Goal: Task Accomplishment & Management: Manage account settings

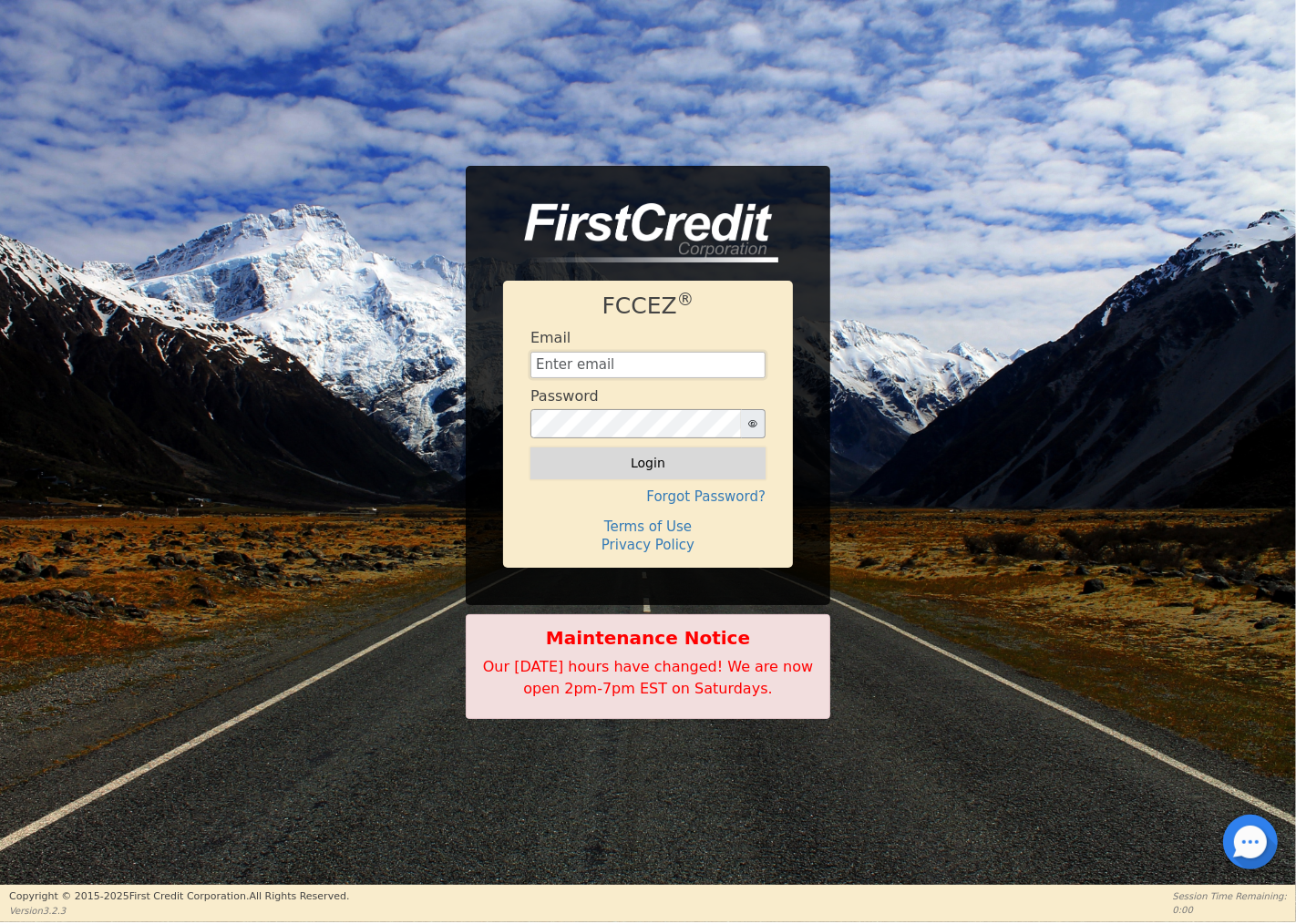
type input "[EMAIL_ADDRESS][DOMAIN_NAME]"
click at [639, 468] on button "Login" at bounding box center [648, 463] width 235 height 31
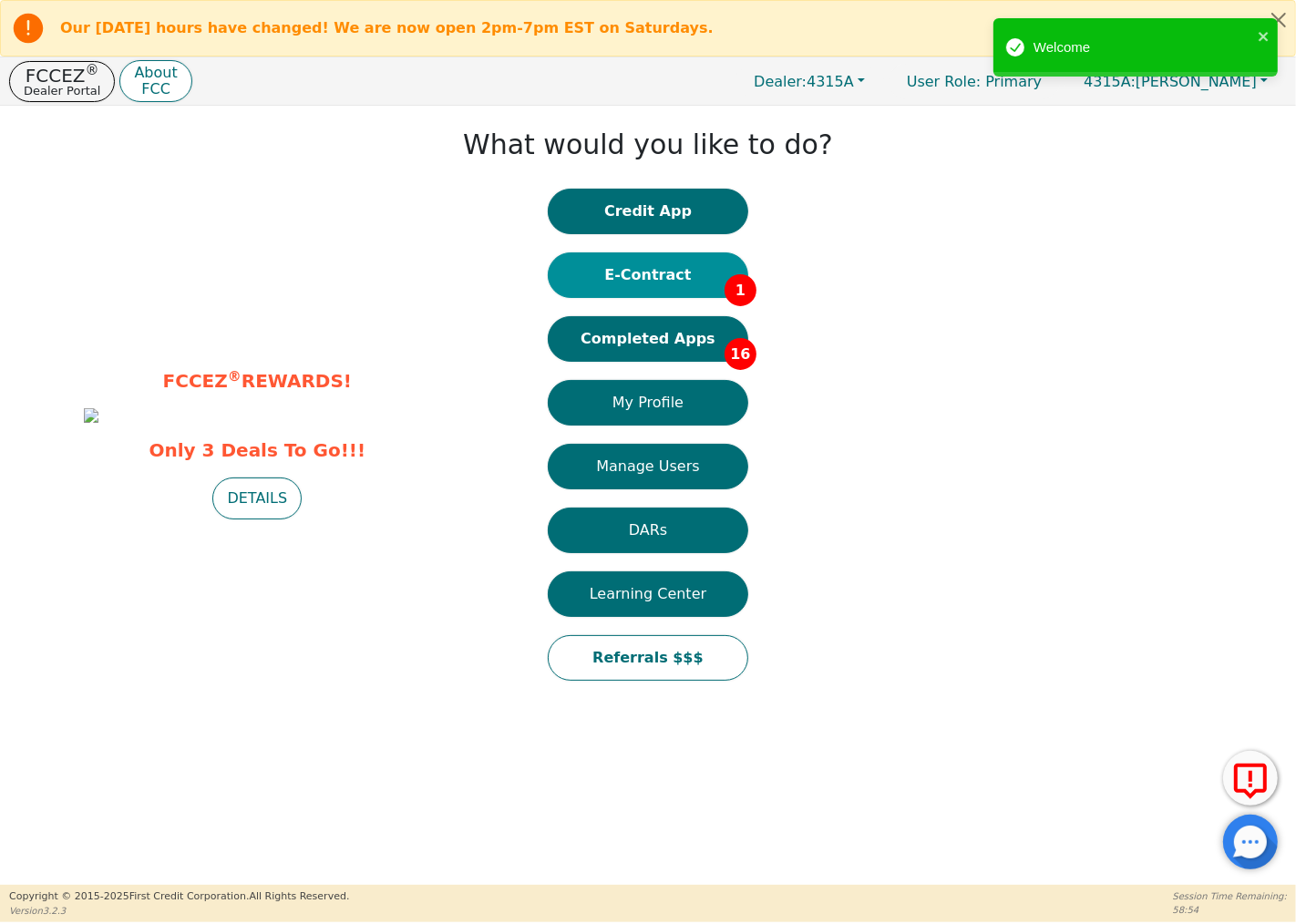
click at [680, 279] on button "E-Contract 1" at bounding box center [648, 275] width 201 height 46
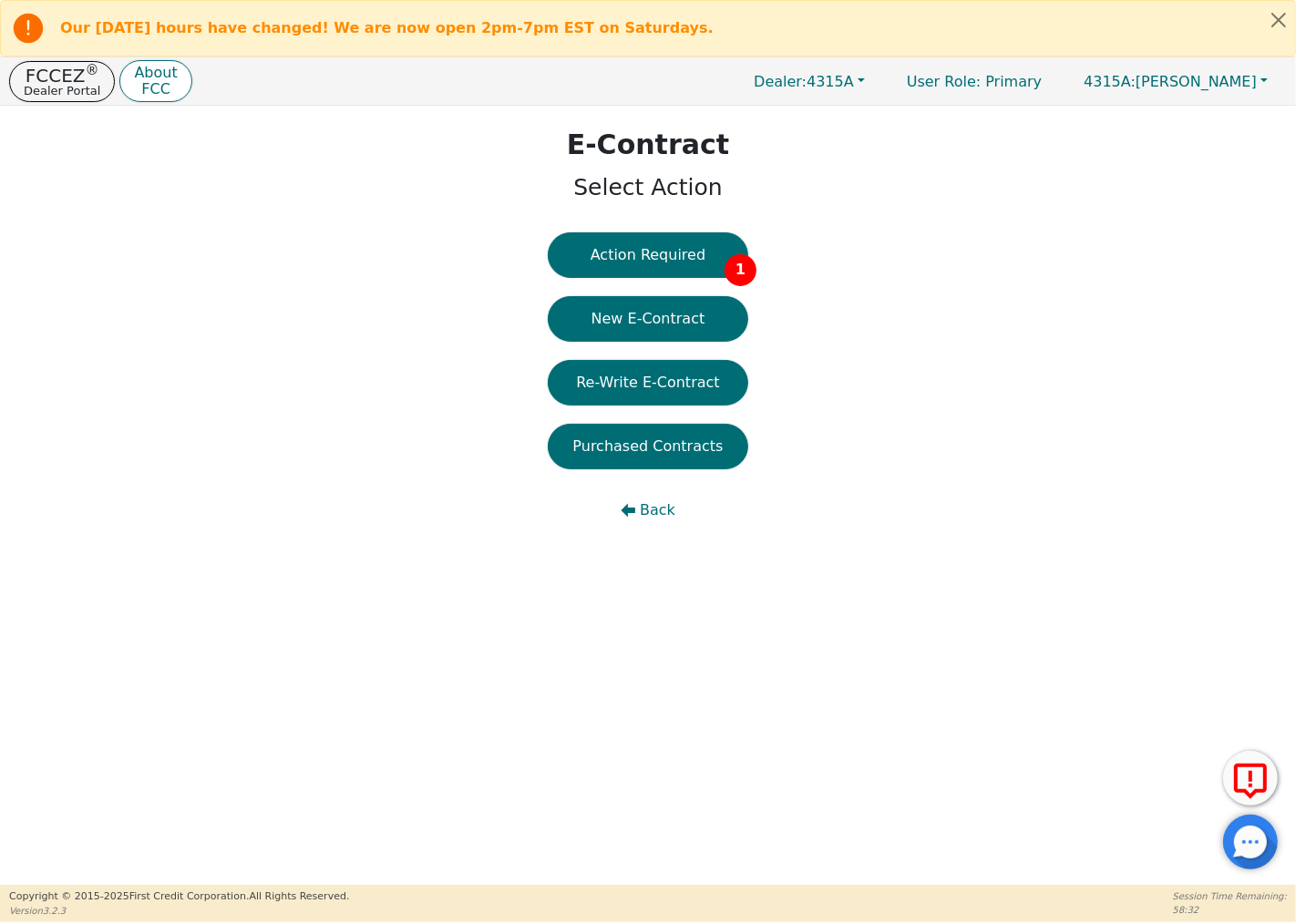
click at [672, 270] on button "Action Required 1" at bounding box center [648, 255] width 201 height 46
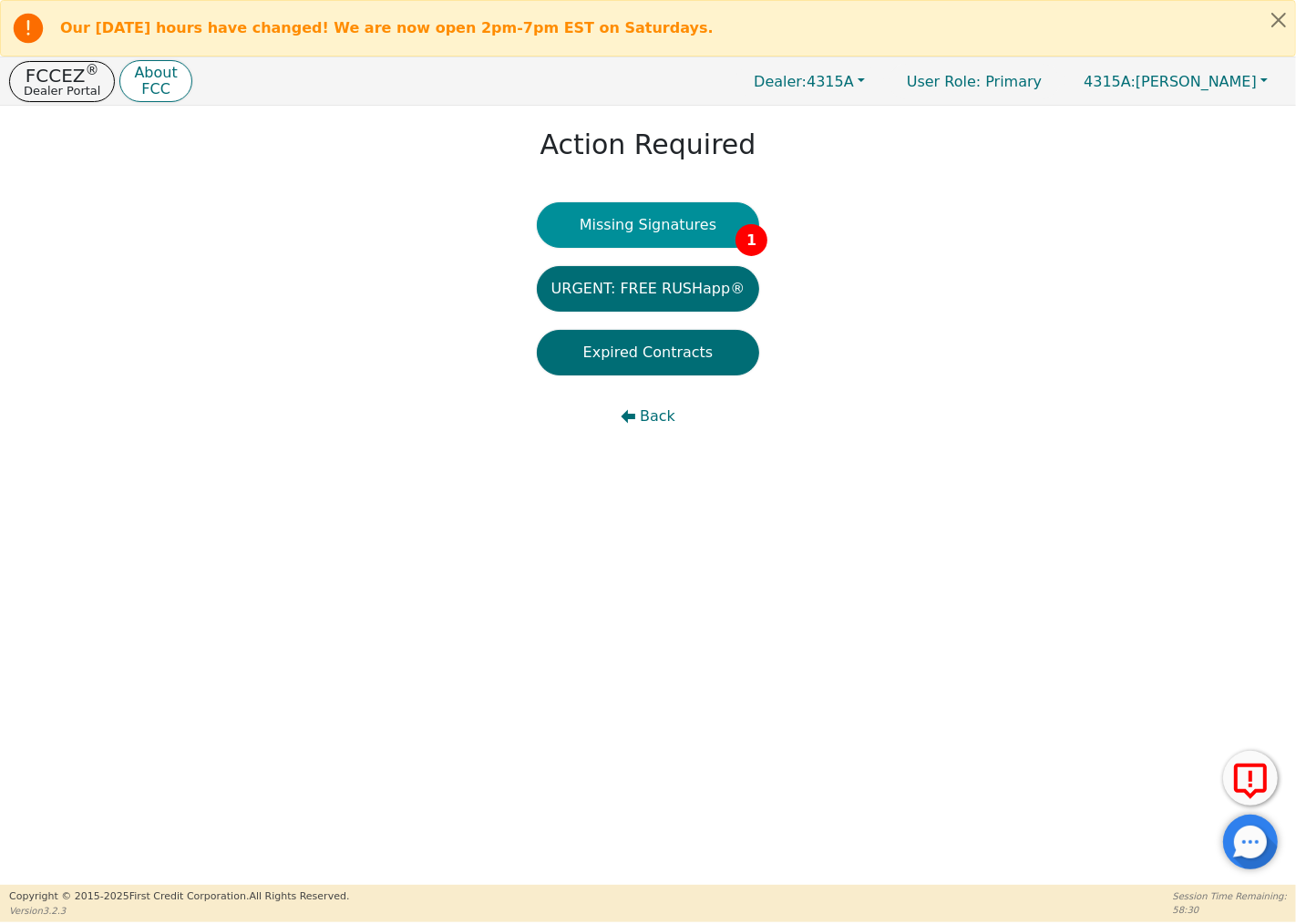
click at [670, 217] on button "Missing Signatures 1" at bounding box center [648, 225] width 223 height 46
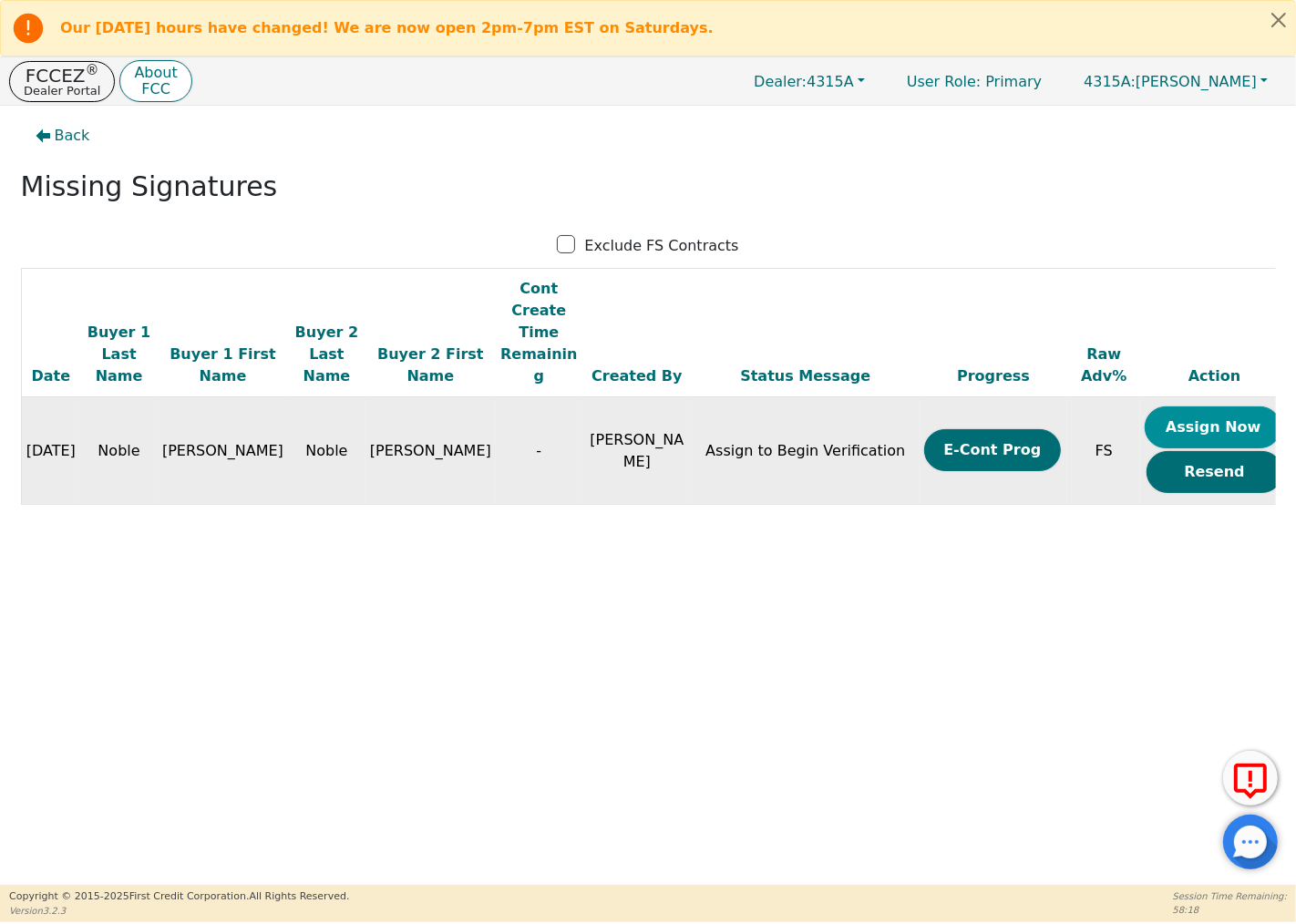
click at [1170, 406] on button "Assign Now" at bounding box center [1213, 427] width 137 height 42
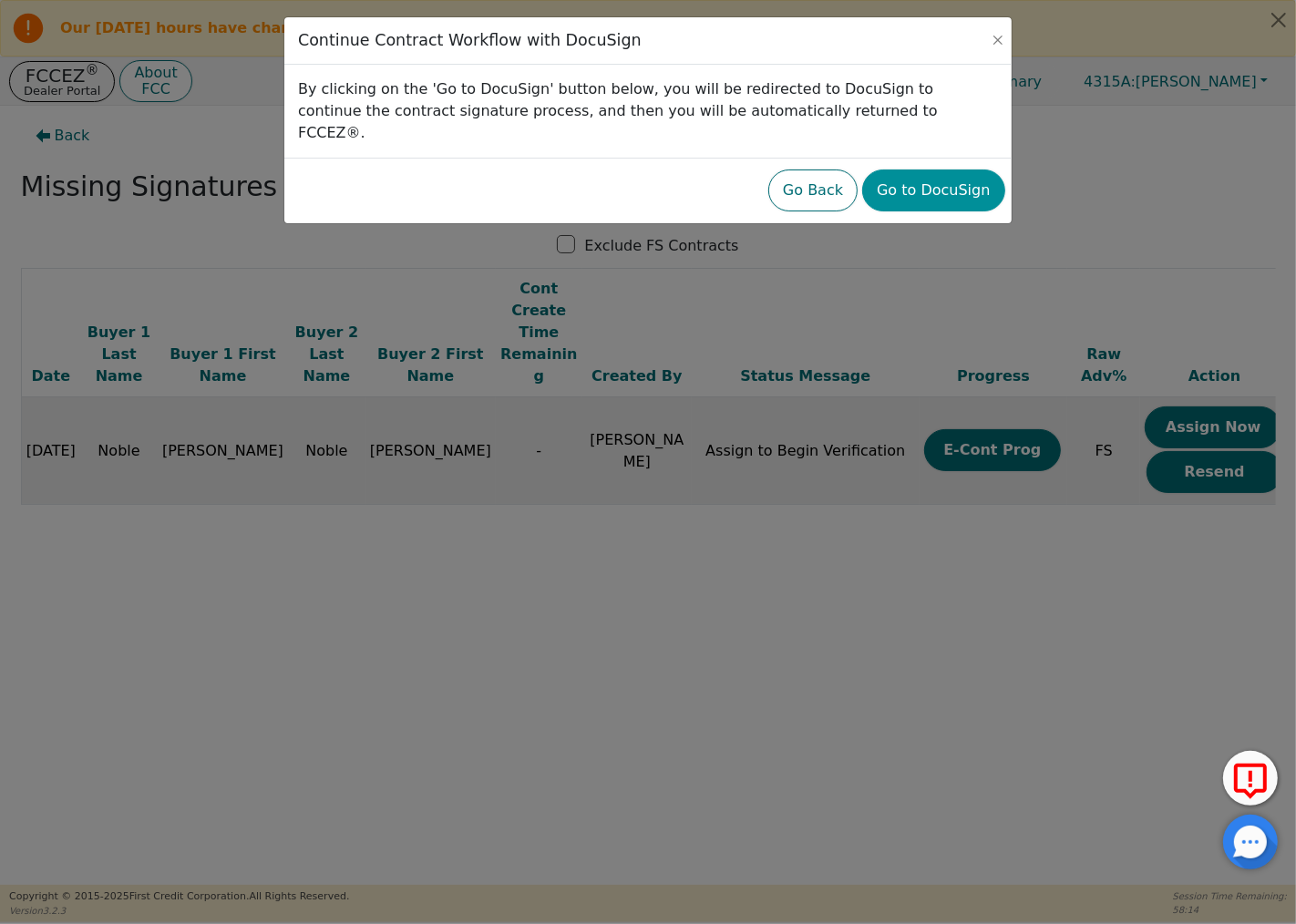
click at [964, 169] on button "Go to DocuSign" at bounding box center [933, 190] width 142 height 42
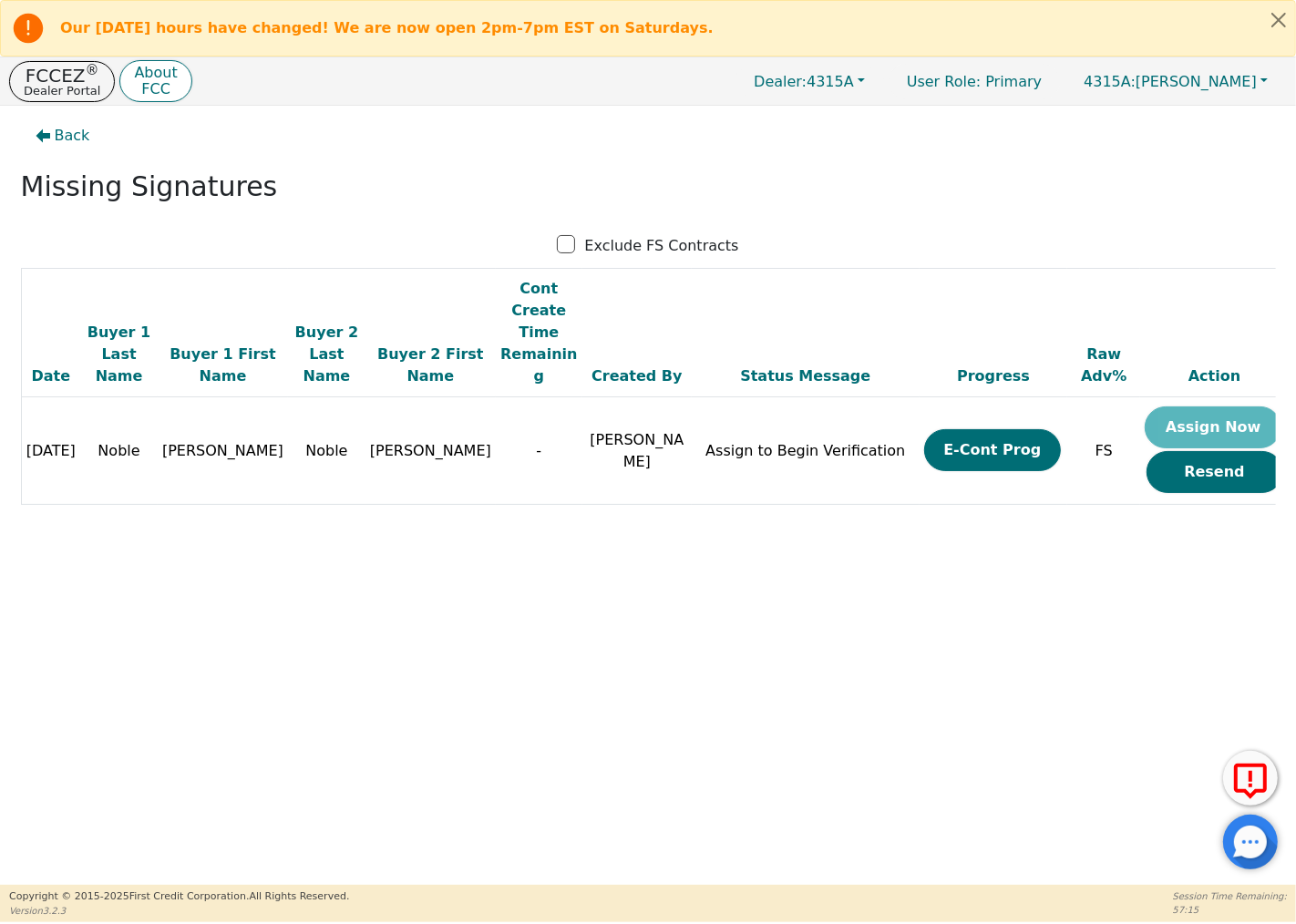
click at [790, 696] on div "Back Missing Signatures Exclude FS Contracts Date Buyer 1 Last Name Buyer 1 Fir…" at bounding box center [648, 494] width 1296 height 779
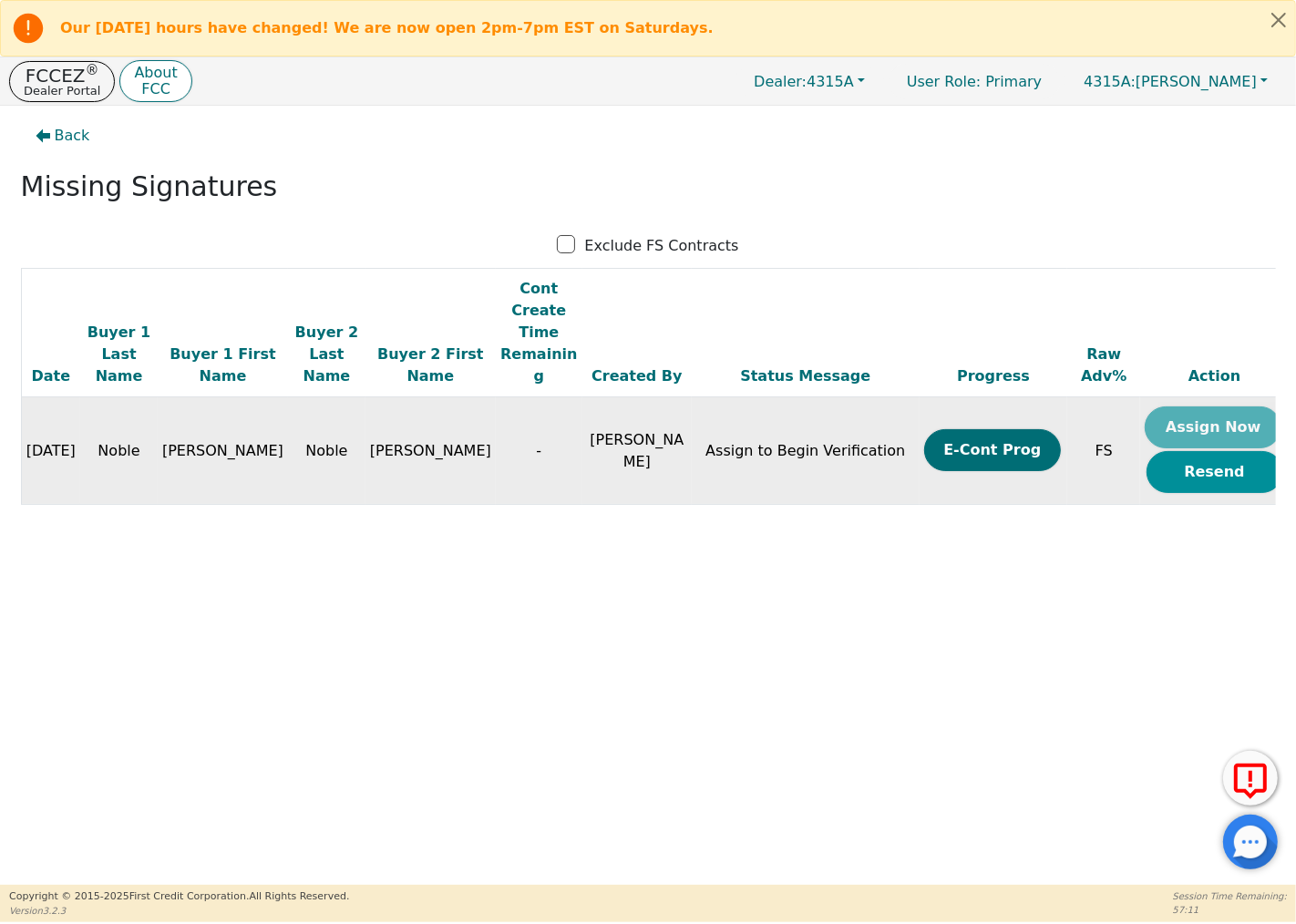
click at [1196, 451] on button "Resend" at bounding box center [1215, 472] width 137 height 42
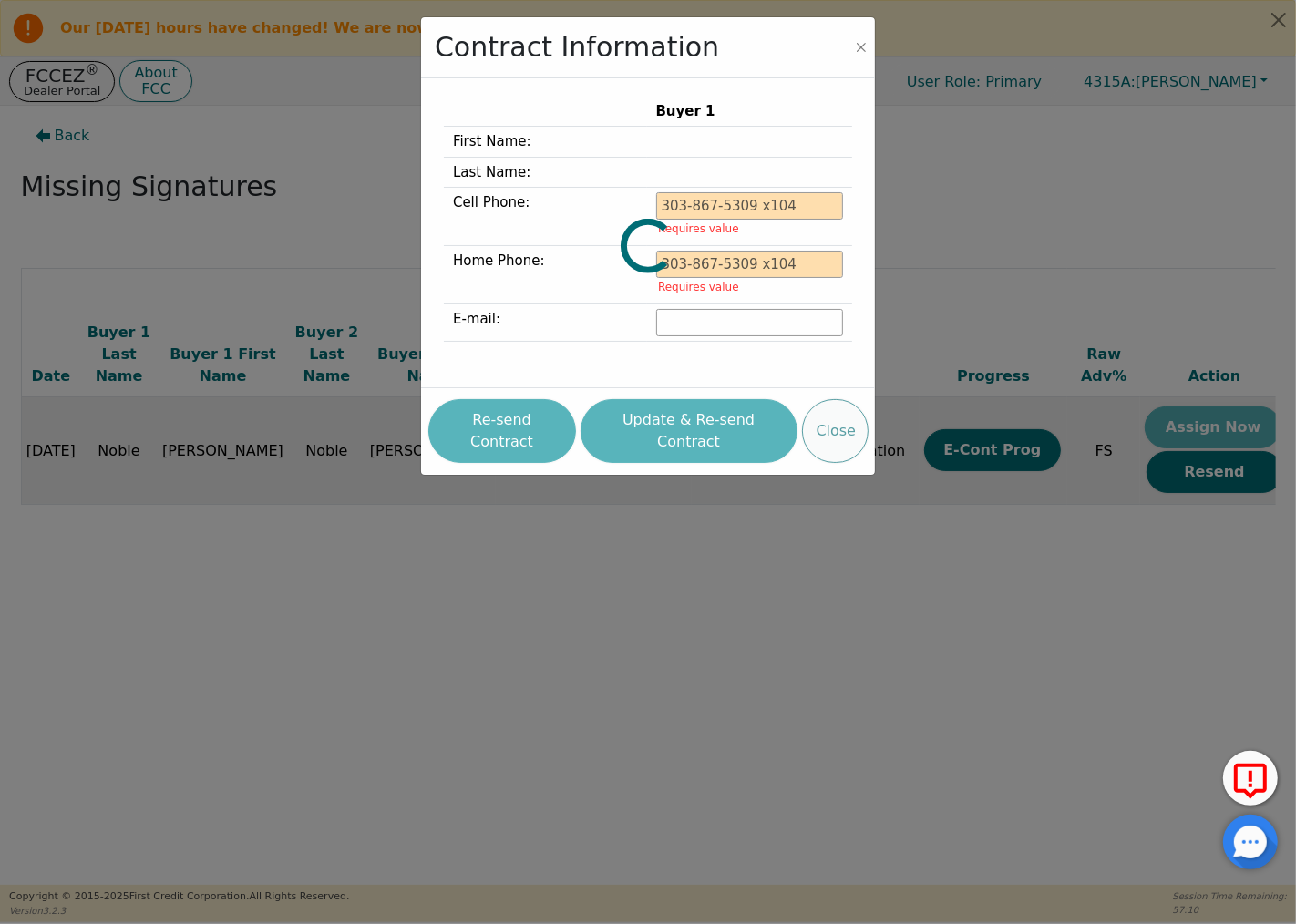
type input "[PHONE_NUMBER]"
type input "[EMAIL_ADDRESS][DOMAIN_NAME]"
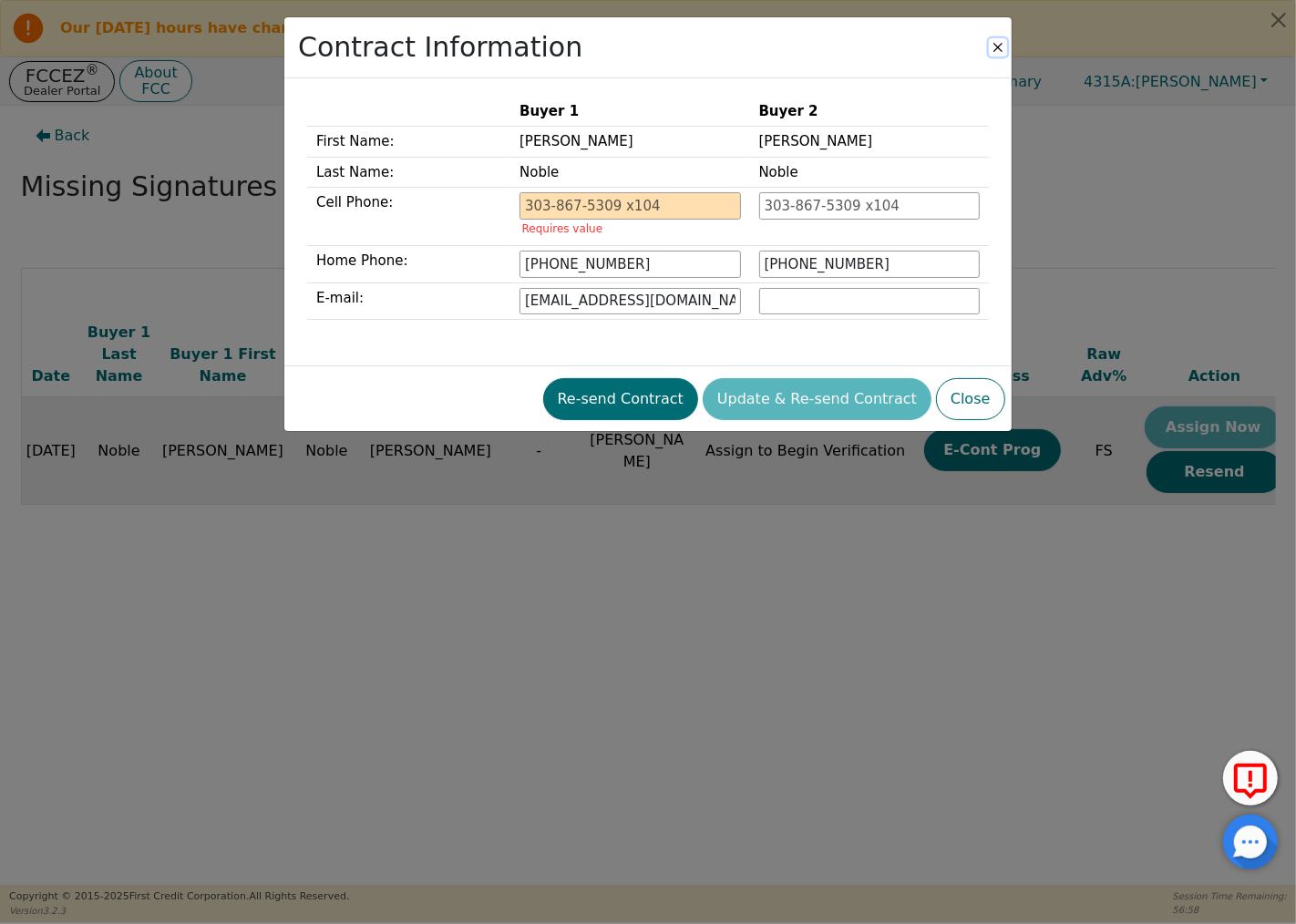
click at [995, 46] on button "Close" at bounding box center [997, 47] width 18 height 18
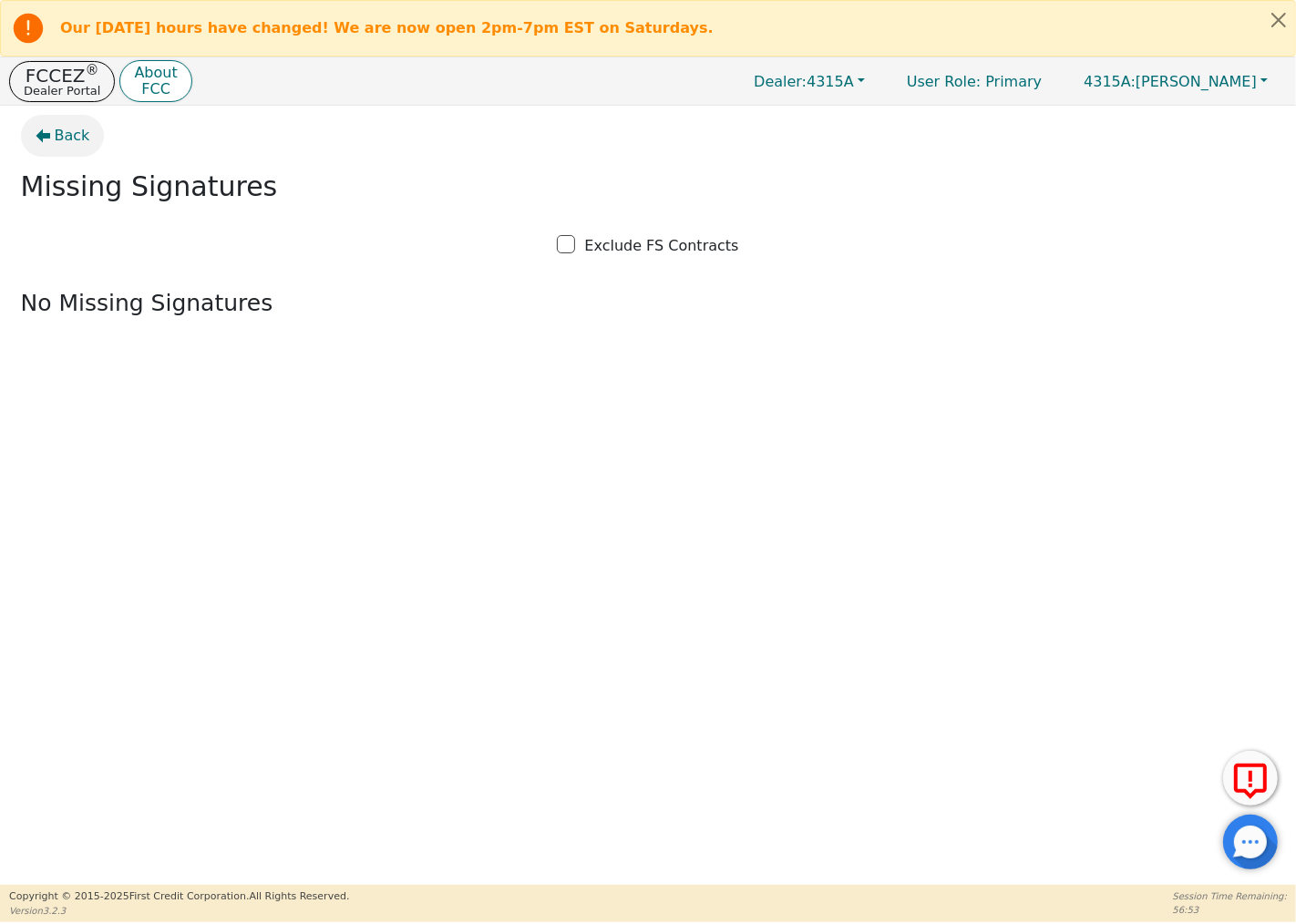
click at [43, 133] on icon "button" at bounding box center [42, 136] width 14 height 13
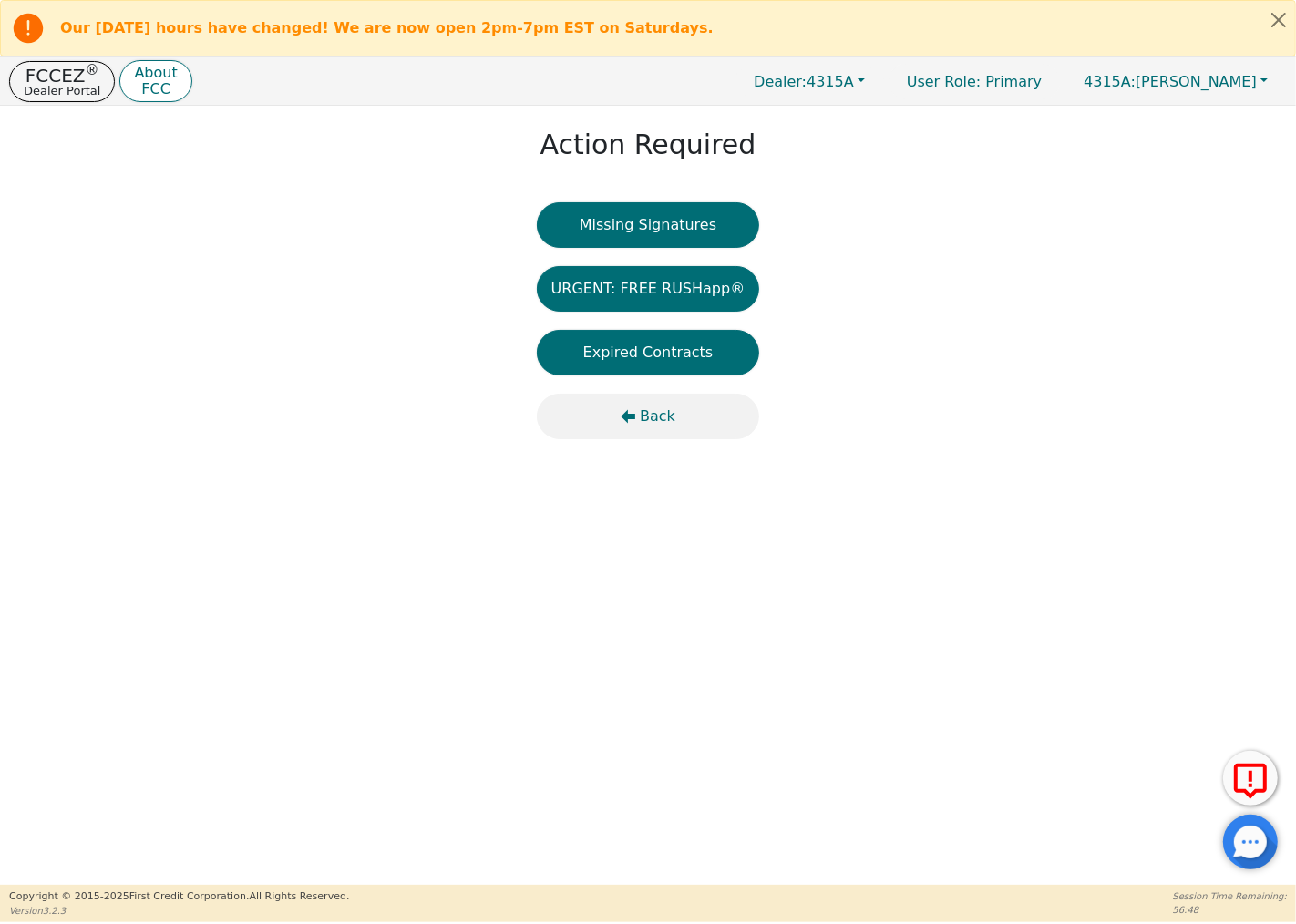
click at [647, 413] on span "Back" at bounding box center [657, 415] width 35 height 22
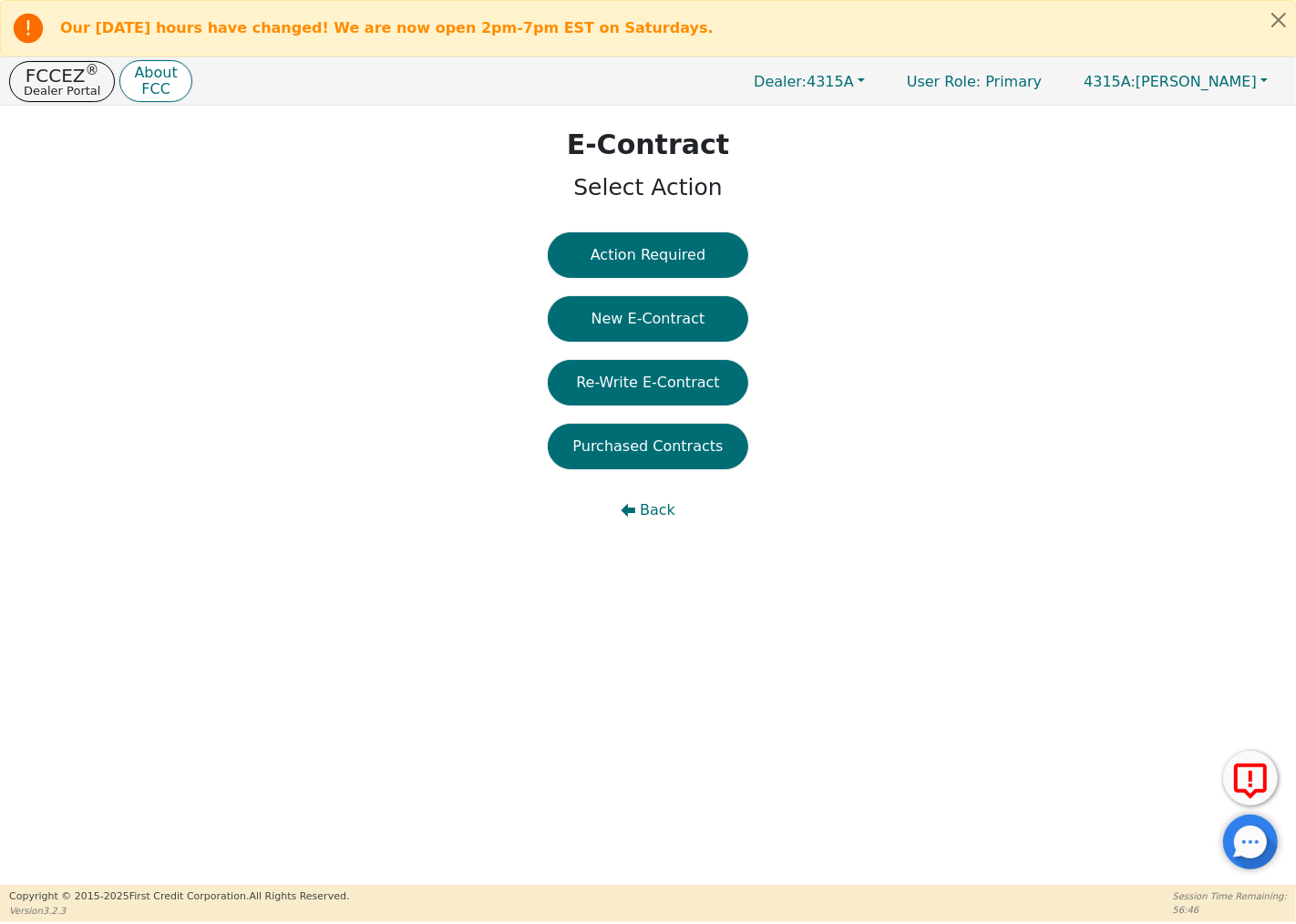
click at [642, 506] on span "Back" at bounding box center [657, 510] width 35 height 22
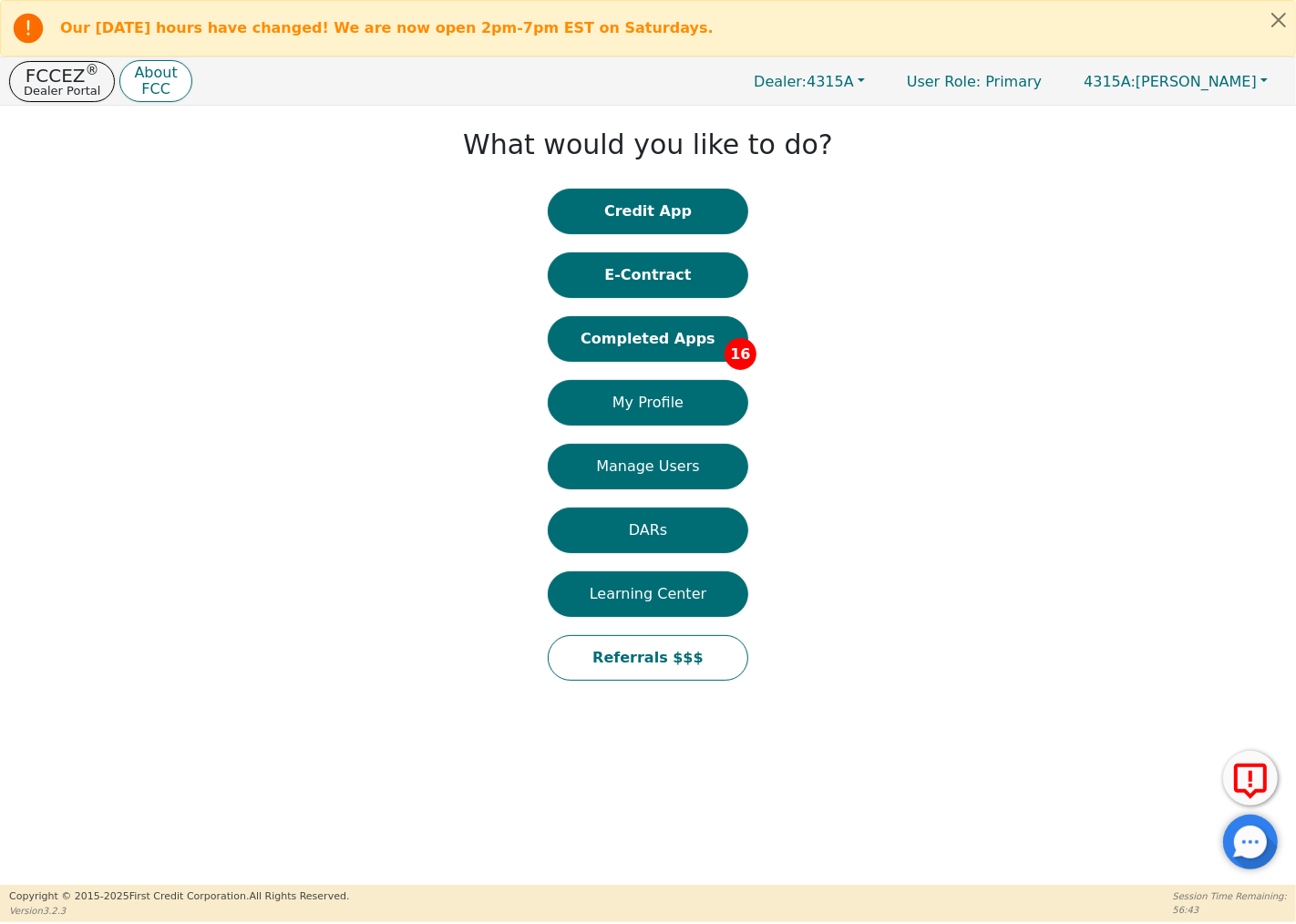
click at [651, 338] on button "Completed Apps 16" at bounding box center [648, 339] width 201 height 46
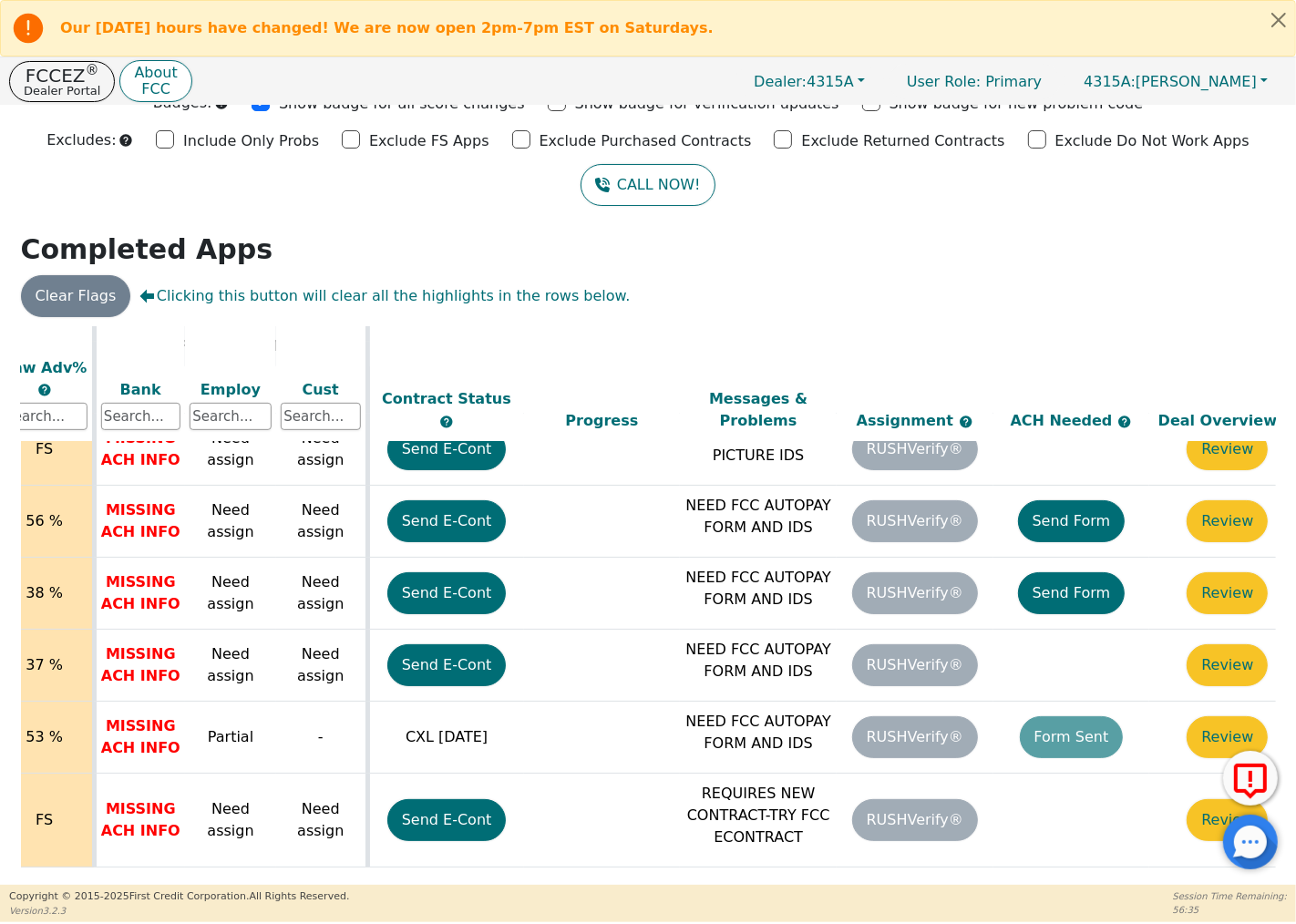
scroll to position [744, 742]
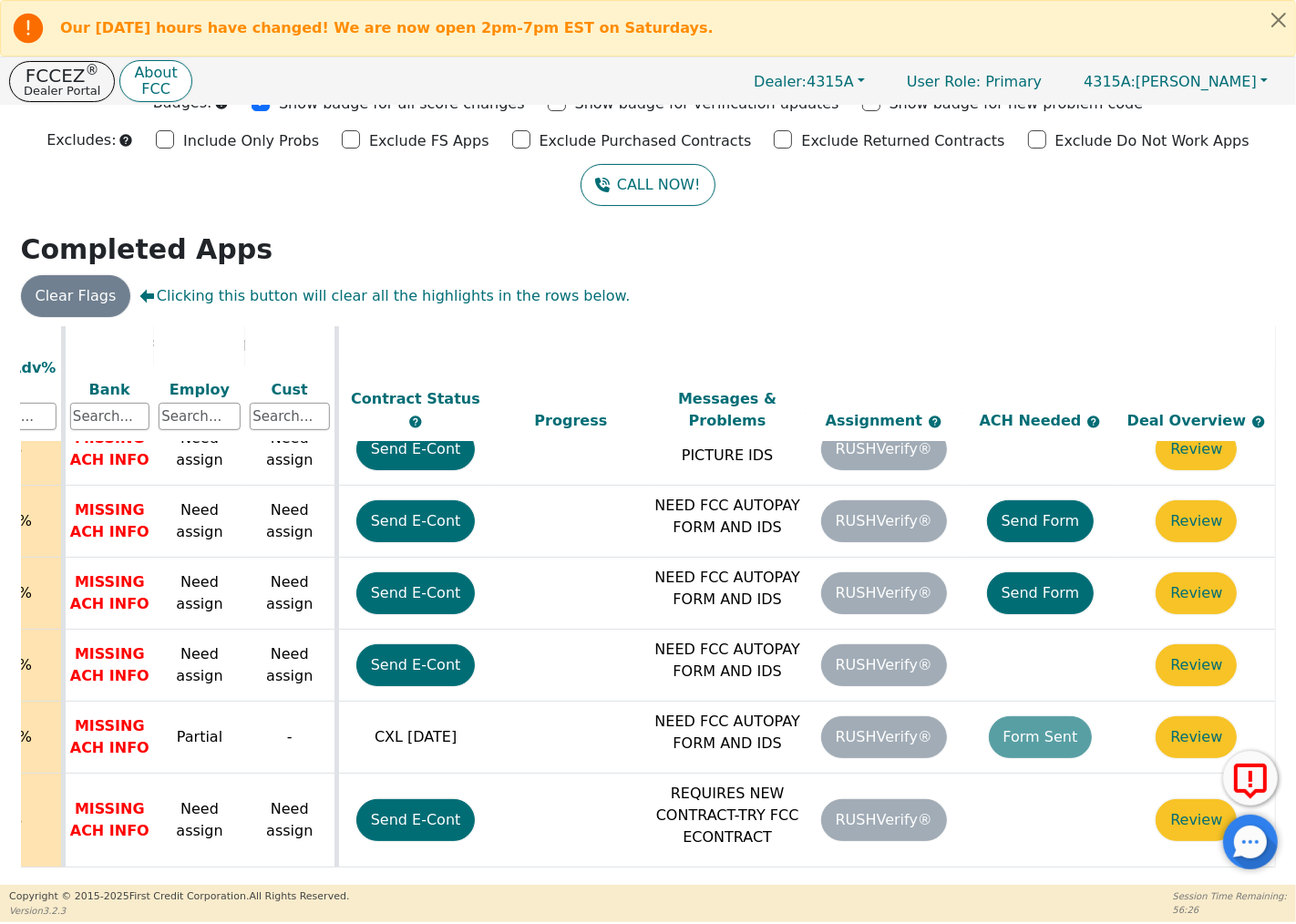
drag, startPoint x: 863, startPoint y: 870, endPoint x: 667, endPoint y: 877, distance: 196.1
click at [667, 877] on div "ALL VALUES ON THIS PAGE ARE UPDATED IN REAL TIME VERIFICATION STATUS Do Not Wor…" at bounding box center [648, 603] width 1255 height 554
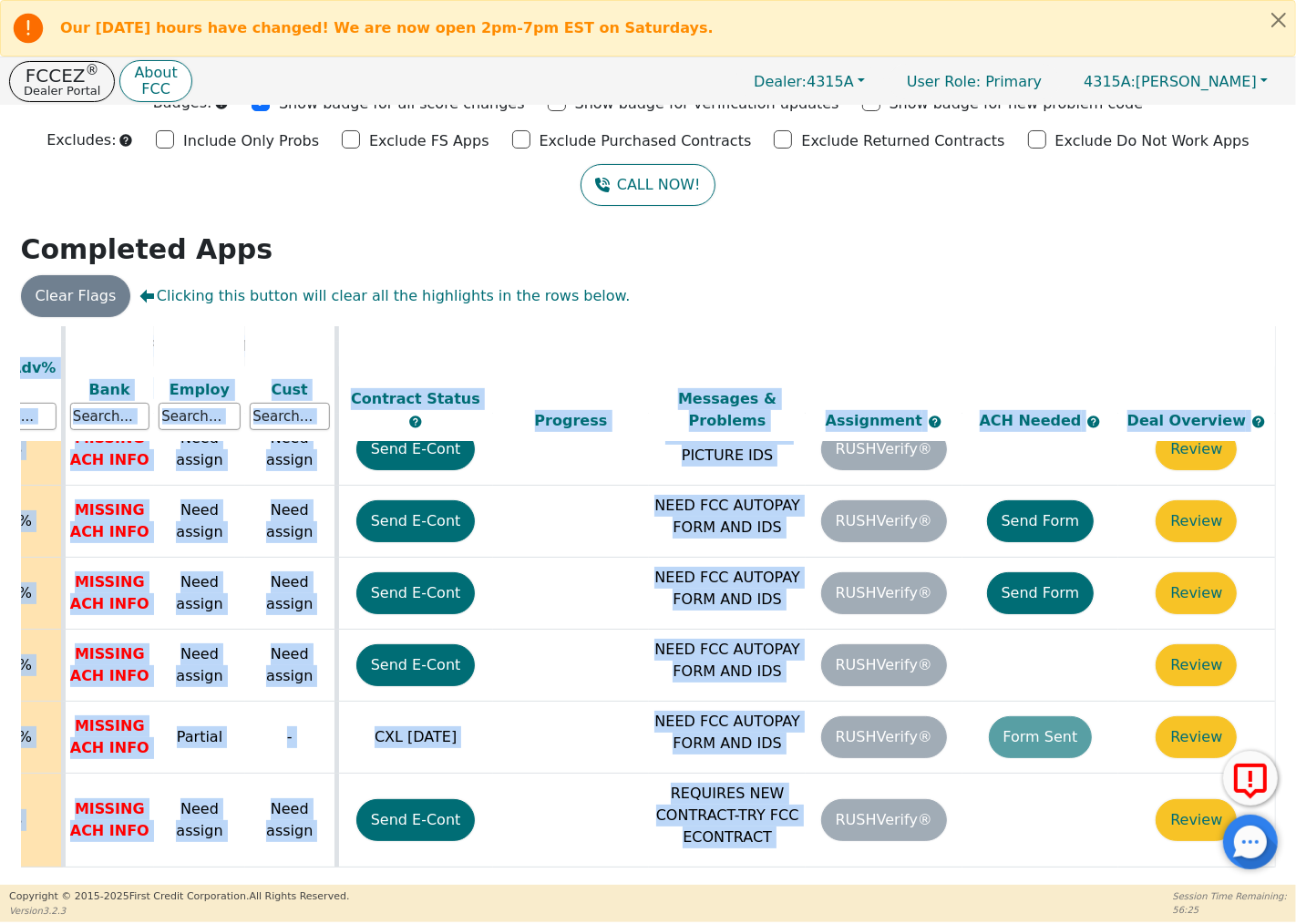
drag, startPoint x: 712, startPoint y: 872, endPoint x: 512, endPoint y: 857, distance: 200.6
click at [512, 857] on div "ALL VALUES ON THIS PAGE ARE UPDATED IN REAL TIME VERIFICATION STATUS Do Not Wor…" at bounding box center [648, 603] width 1255 height 554
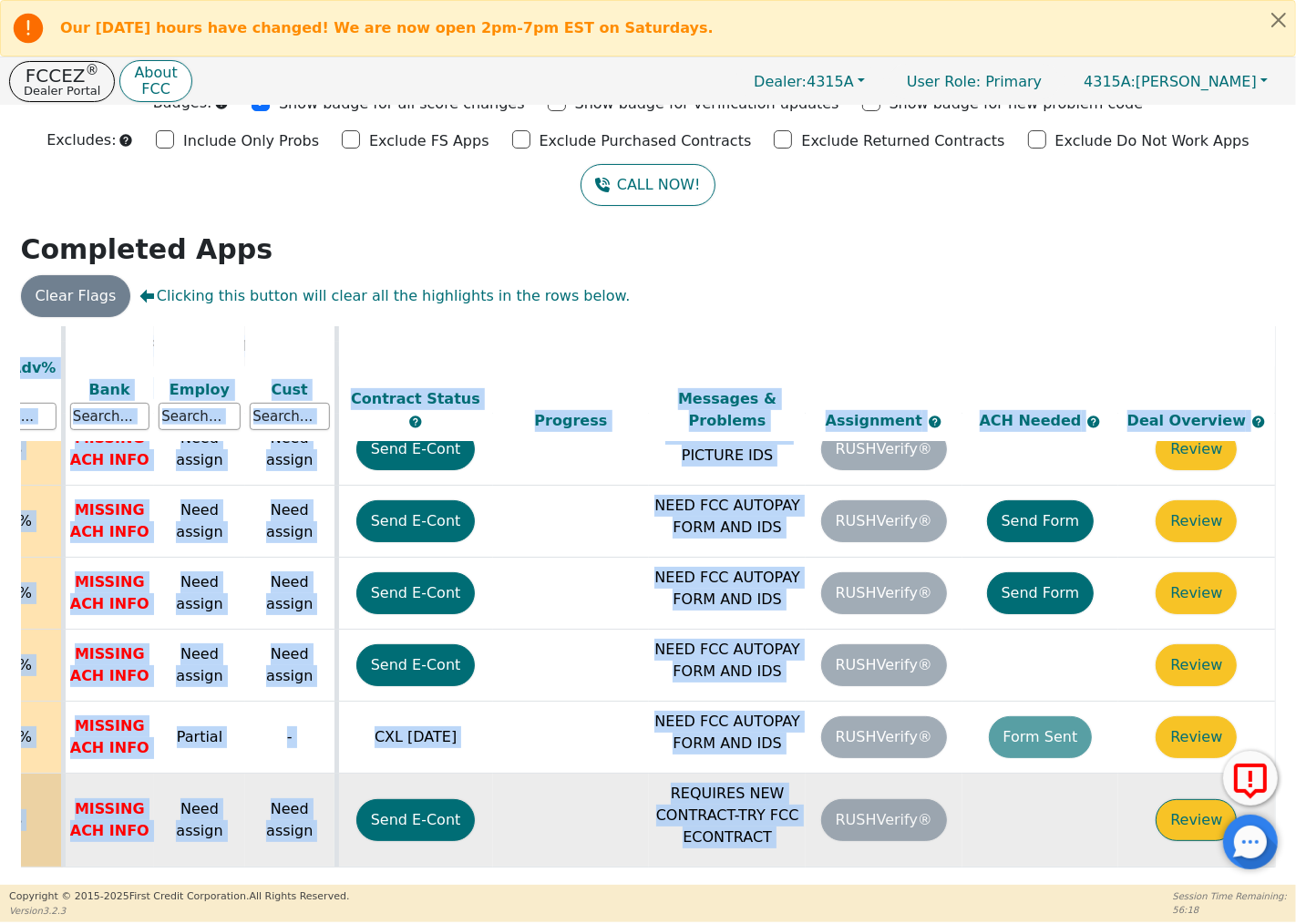
click at [1194, 799] on button "Review" at bounding box center [1195, 819] width 81 height 42
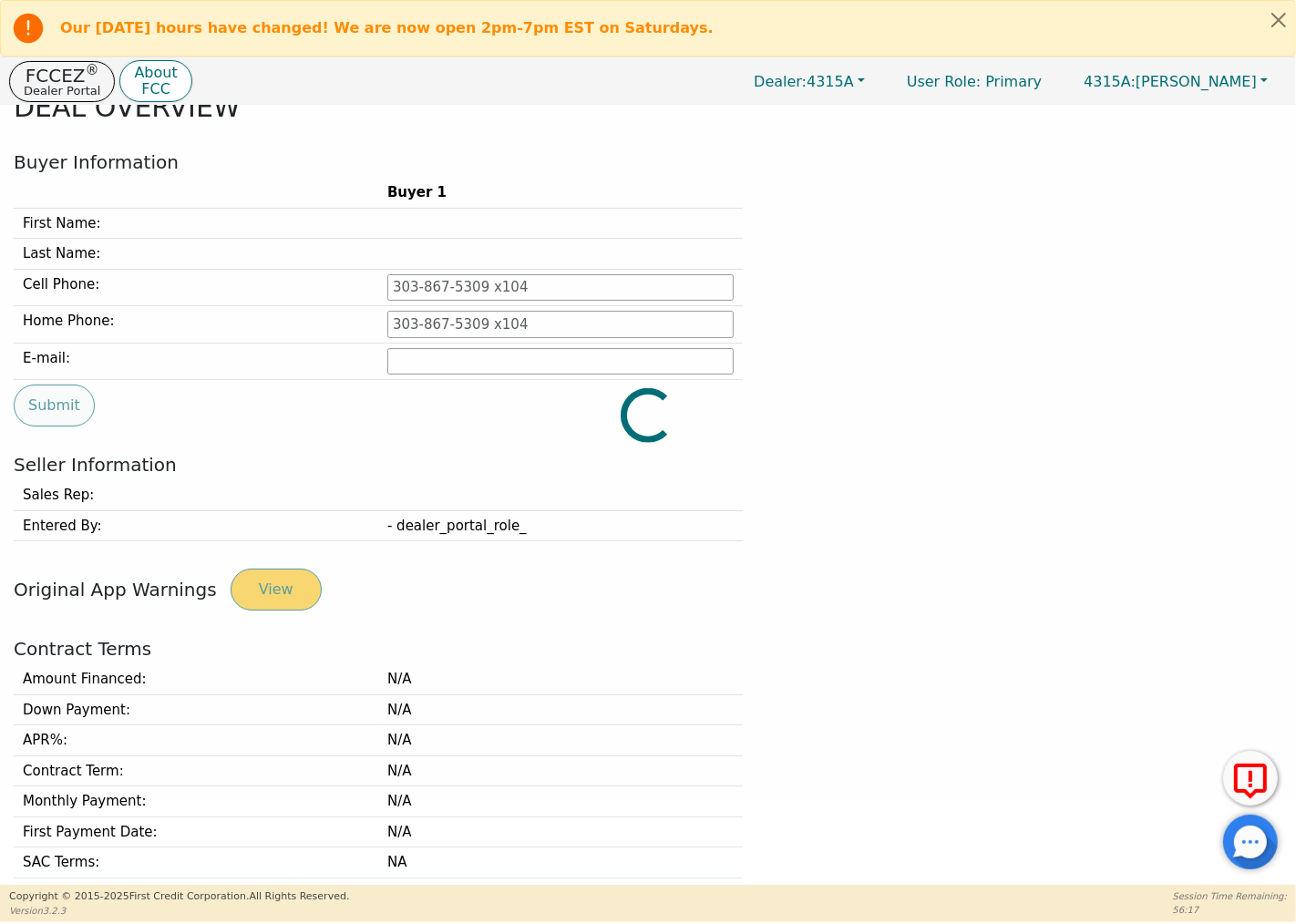
type input "[PHONE_NUMBER]"
type input "[EMAIL_ADDRESS][DOMAIN_NAME]"
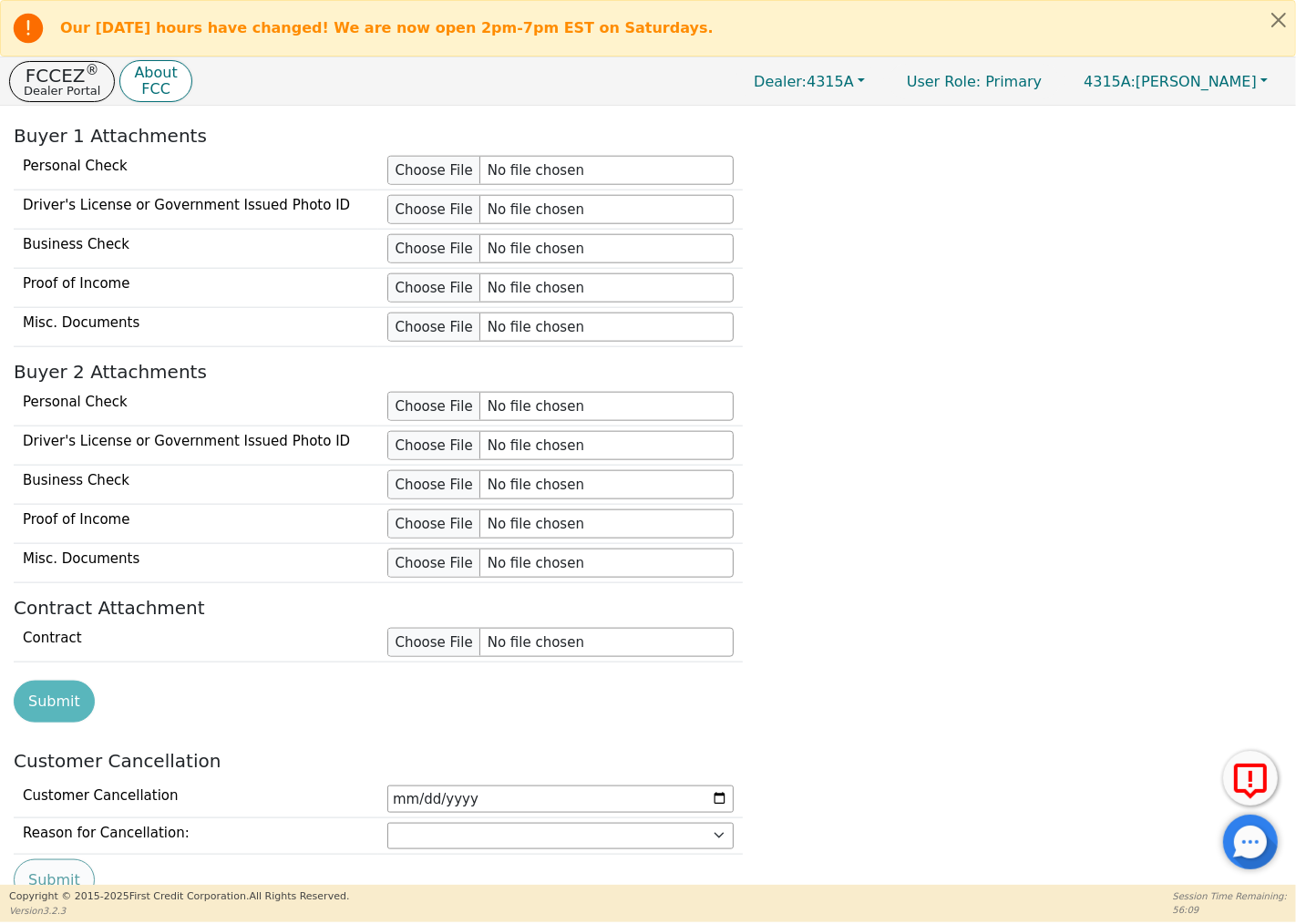
scroll to position [1789, 0]
